Goal: Transaction & Acquisition: Register for event/course

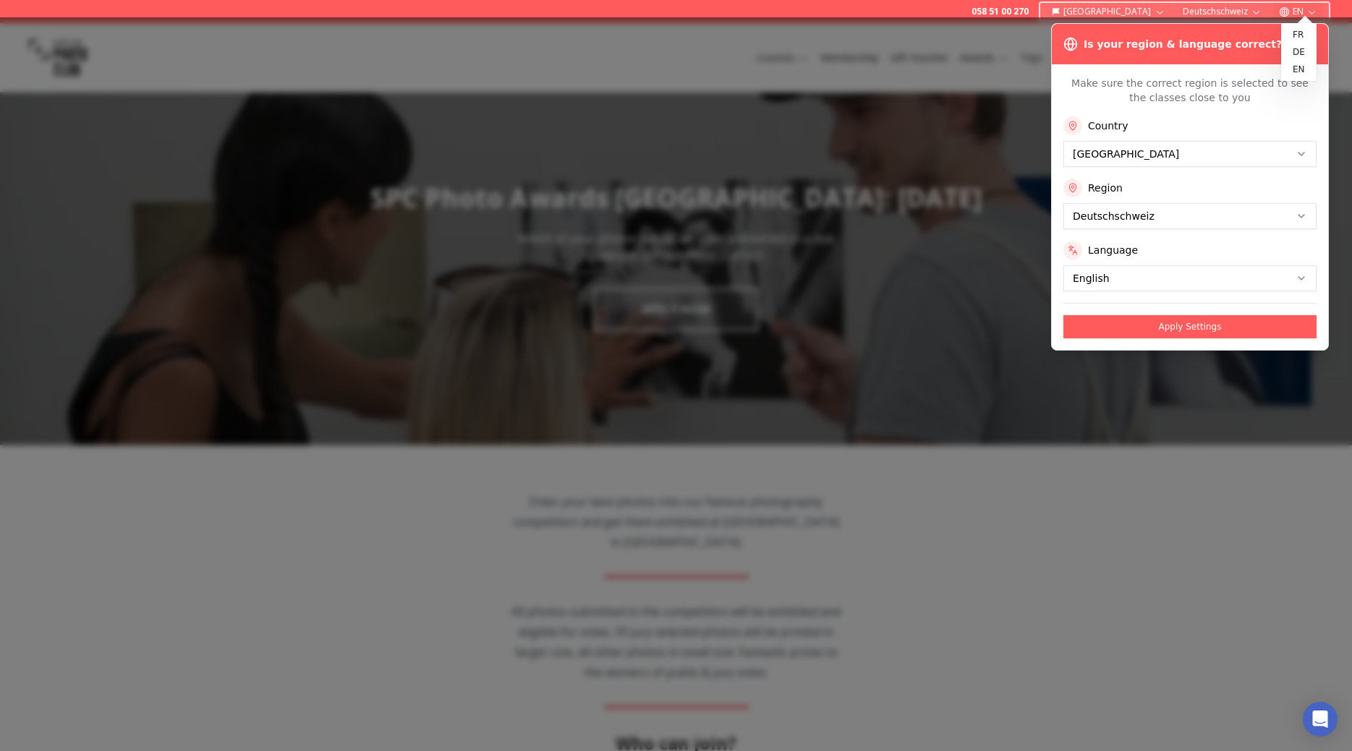
click at [1311, 9] on icon "button" at bounding box center [1311, 12] width 11 height 11
click at [1300, 52] on link "de" at bounding box center [1299, 51] width 30 height 17
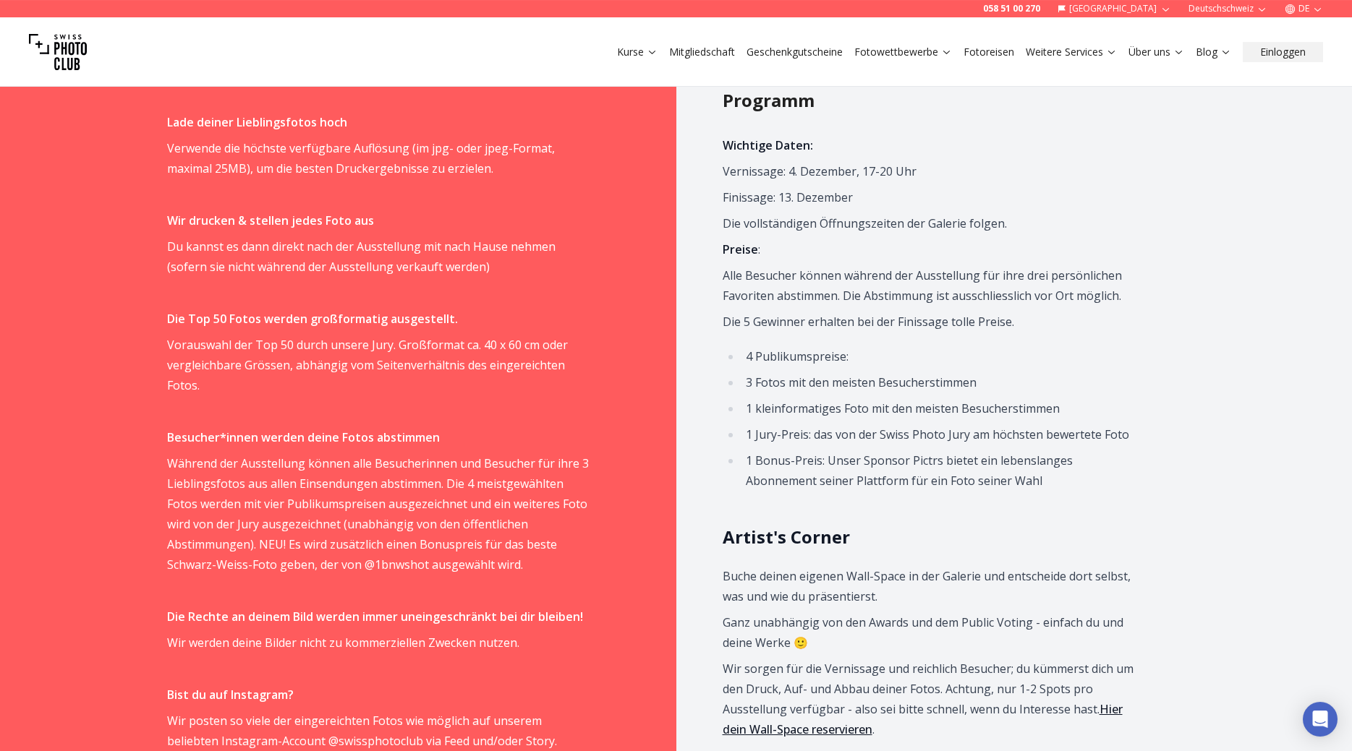
scroll to position [885, 0]
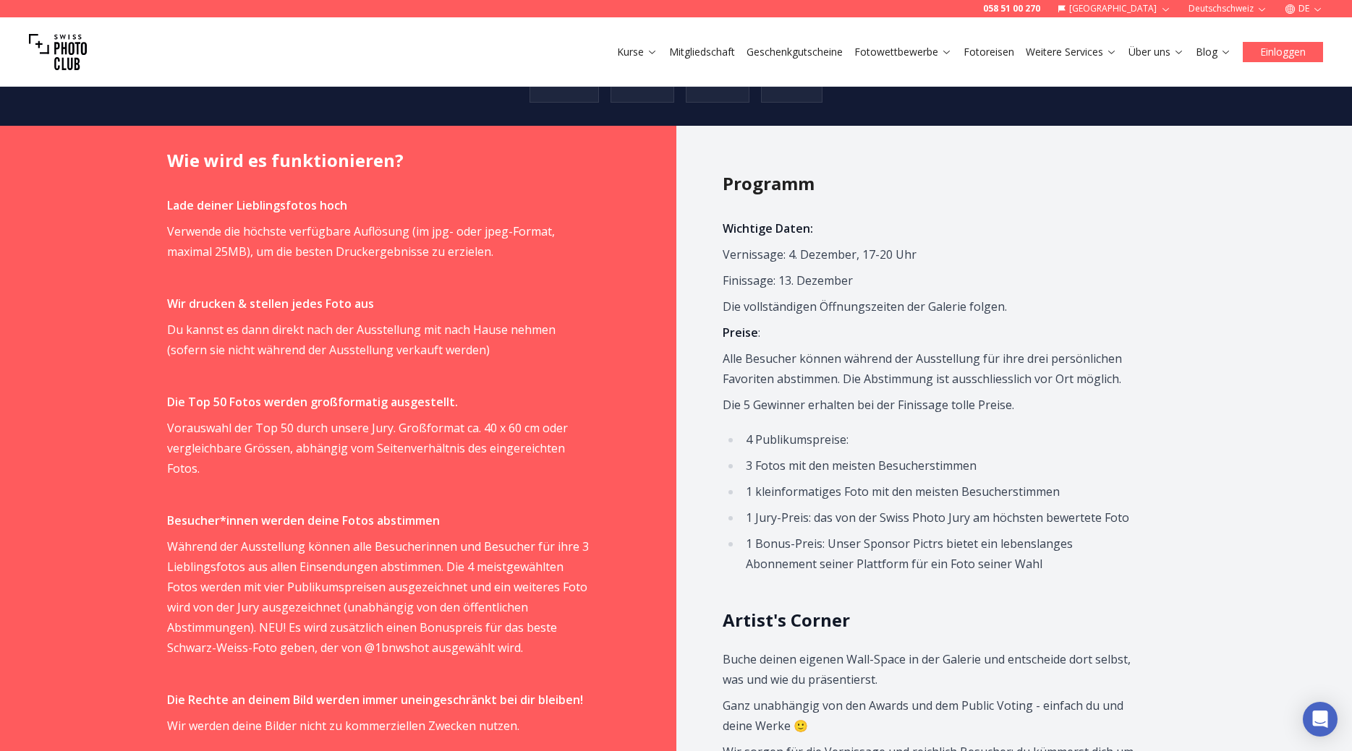
click at [1289, 50] on button "Einloggen" at bounding box center [1283, 52] width 80 height 20
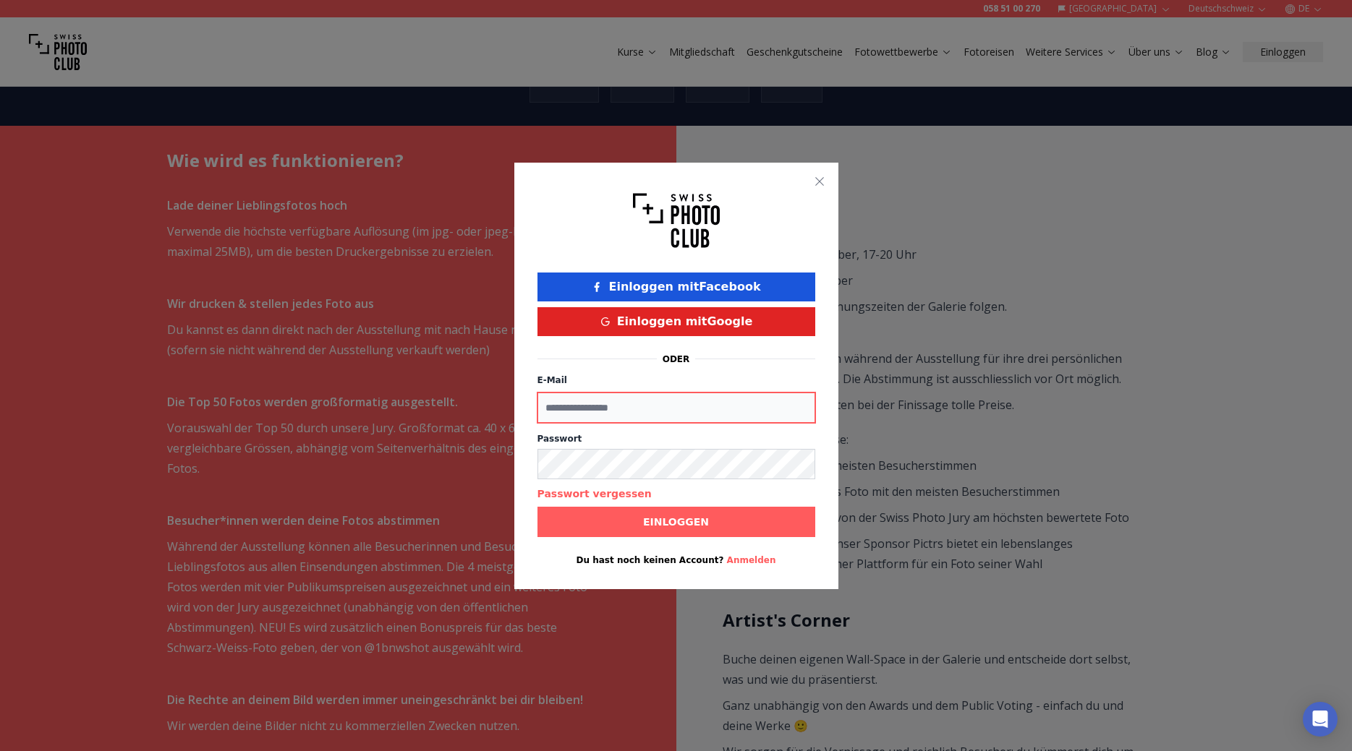
click at [677, 412] on input "E-Mail" at bounding box center [676, 408] width 278 height 30
type input "**********"
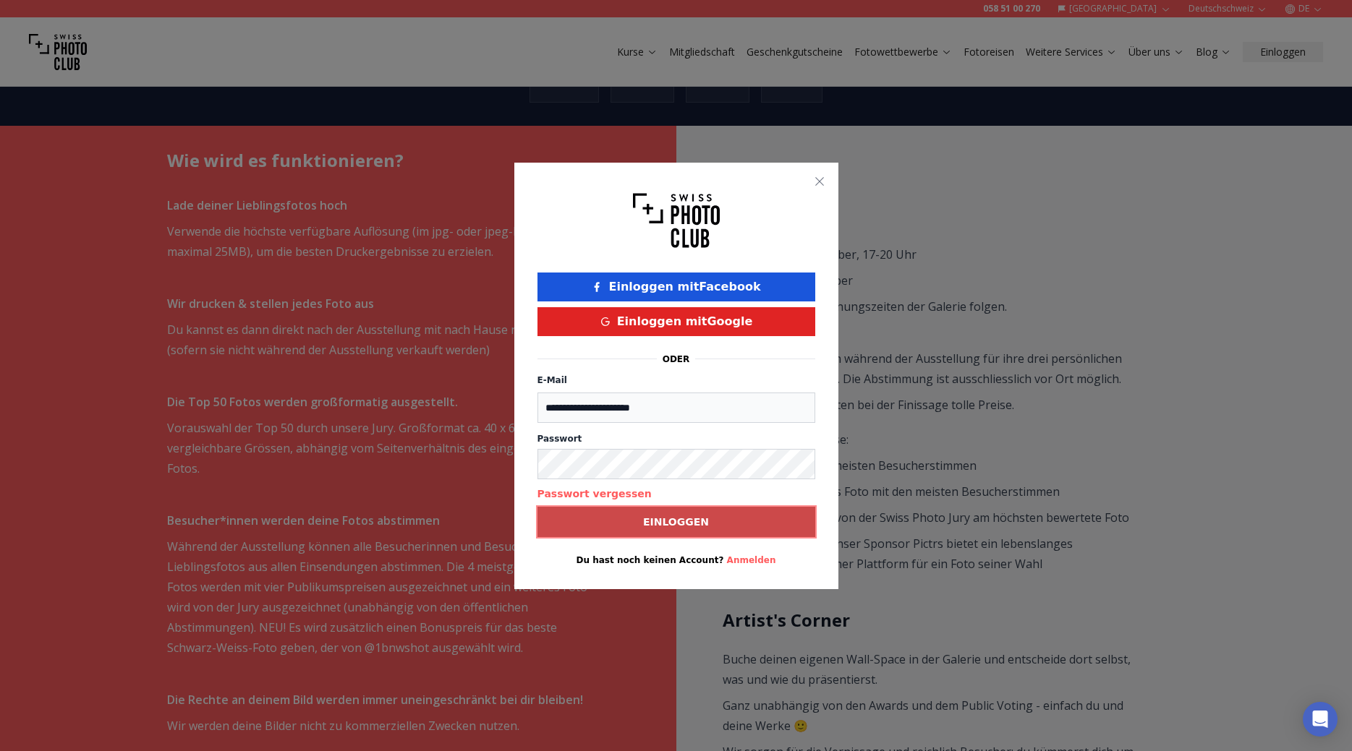
click at [668, 519] on b "Einloggen" at bounding box center [676, 522] width 66 height 14
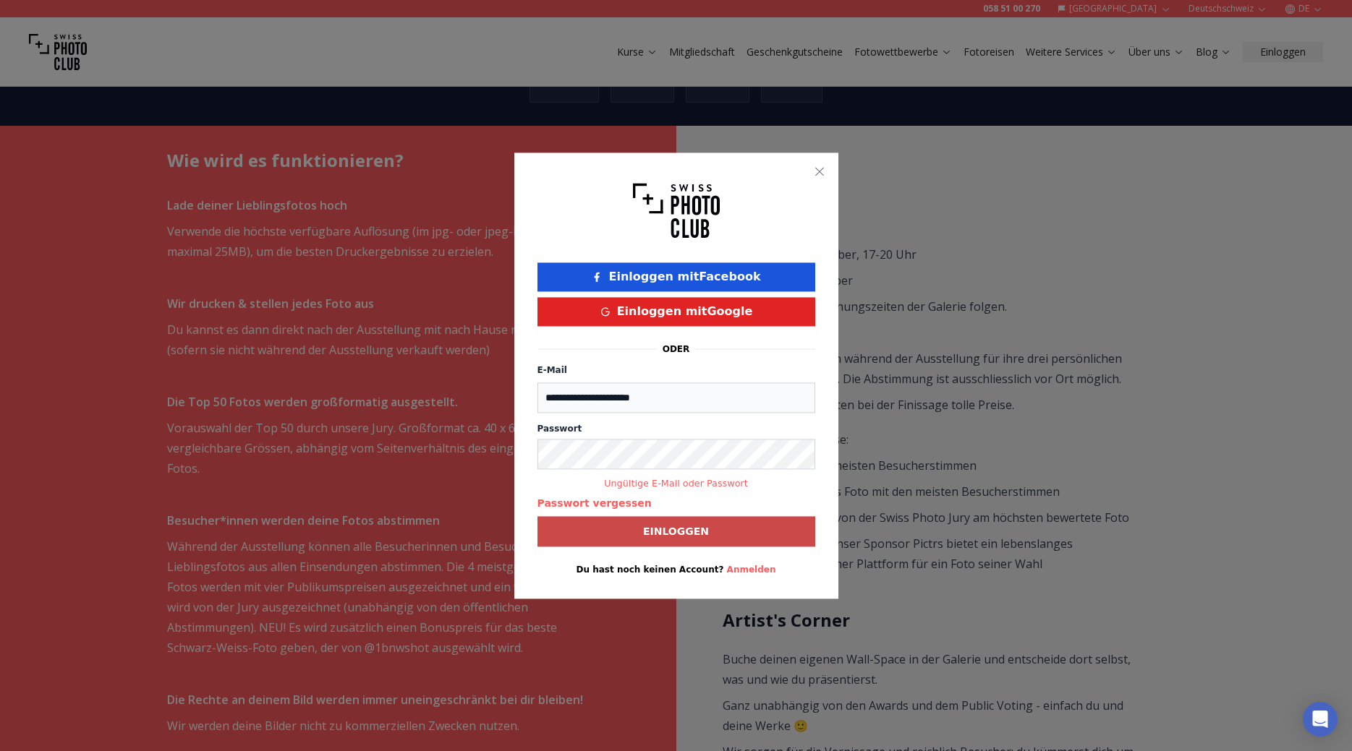
click at [604, 506] on button "Passwort vergessen" at bounding box center [594, 503] width 114 height 14
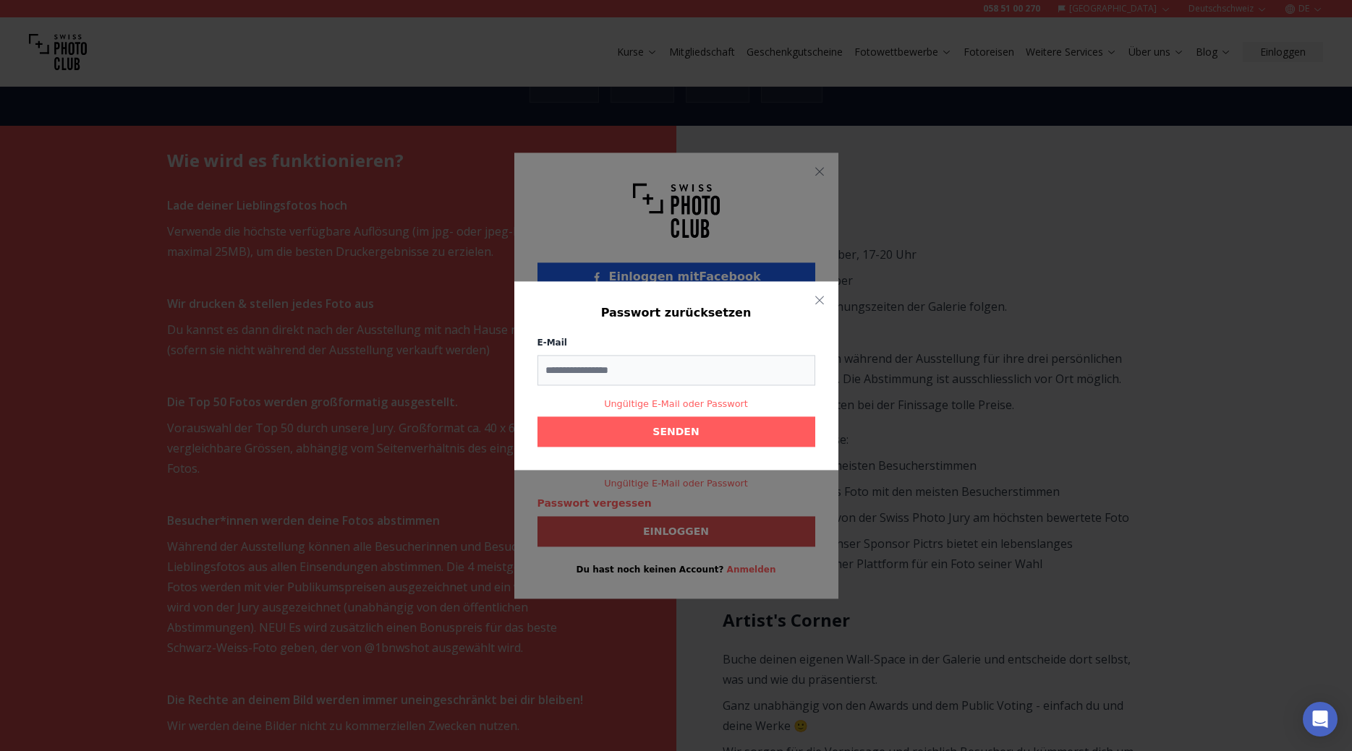
click at [674, 371] on input "E-Mail" at bounding box center [676, 370] width 278 height 30
type input "**********"
click at [663, 438] on b "SENDEN" at bounding box center [675, 432] width 46 height 14
